Goal: Transaction & Acquisition: Purchase product/service

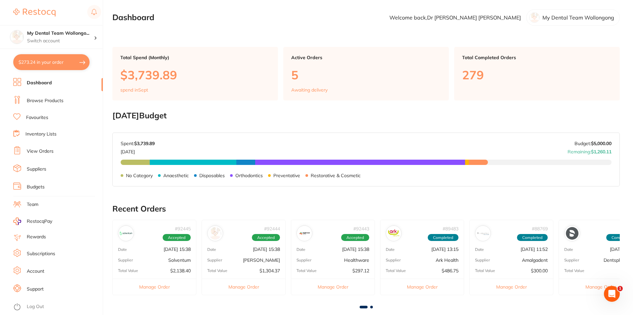
click at [49, 61] on button "$273.24 in your order" at bounding box center [51, 62] width 76 height 16
checkbox input "true"
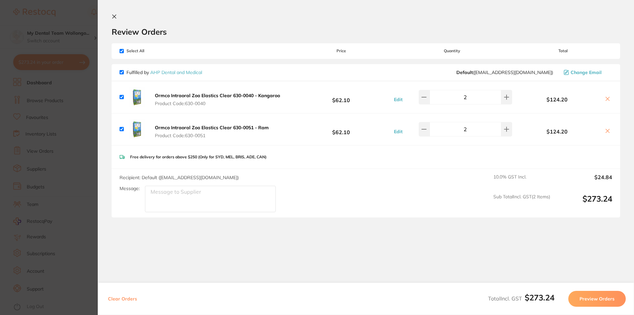
click at [605, 96] on icon at bounding box center [607, 98] width 5 height 5
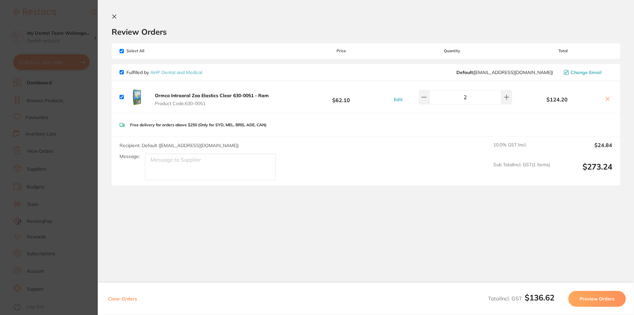
click at [605, 97] on icon at bounding box center [607, 98] width 5 height 5
checkbox input "false"
